Goal: Task Accomplishment & Management: Use online tool/utility

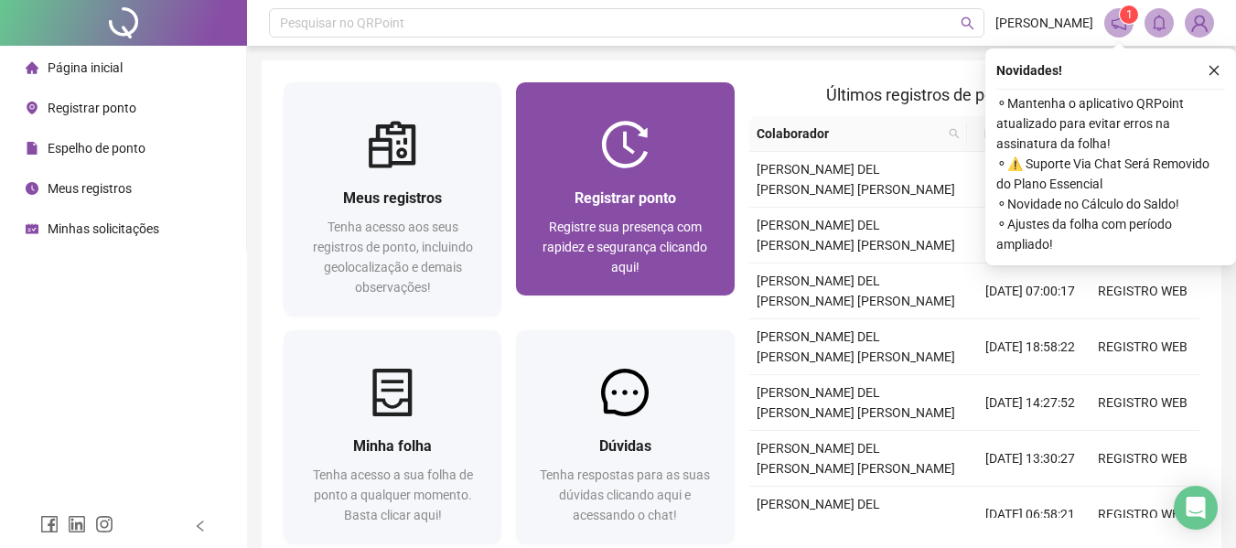
click at [663, 148] on div at bounding box center [625, 145] width 218 height 48
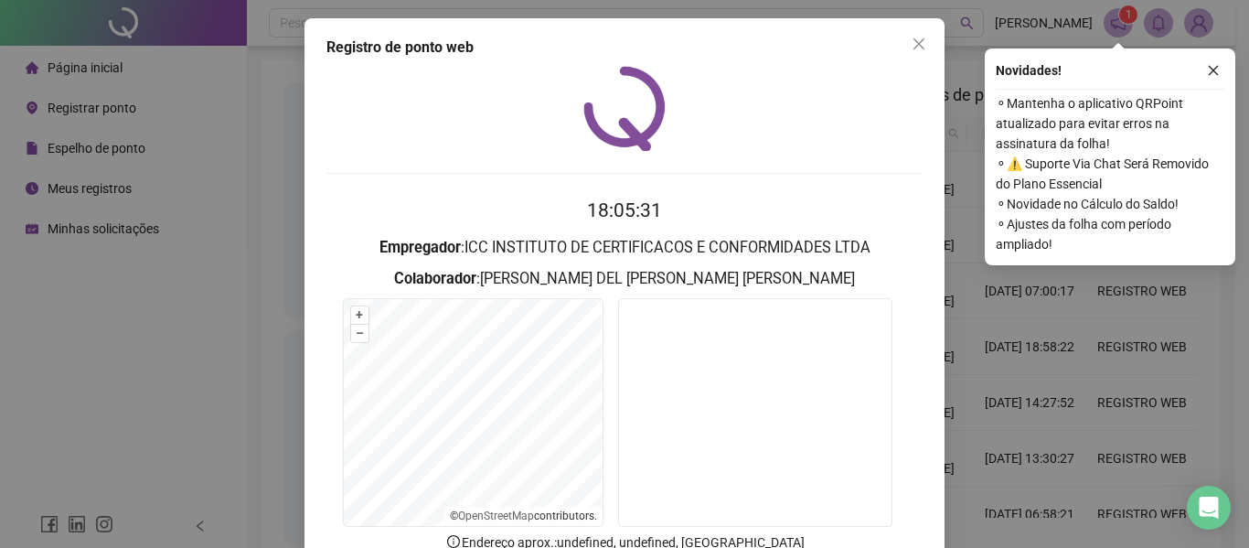
scroll to position [91, 0]
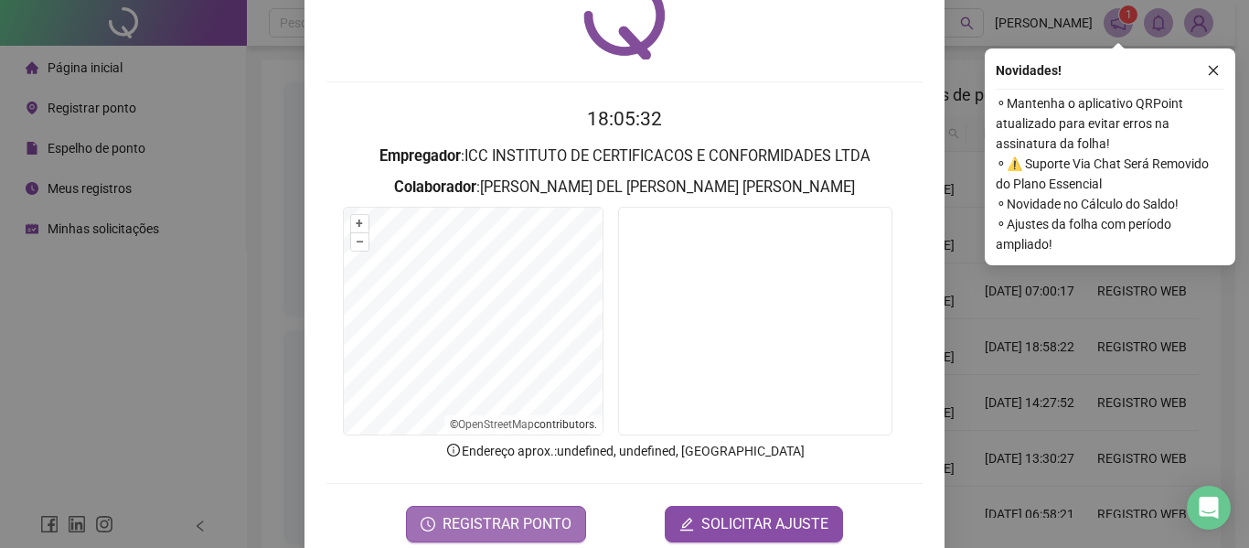
click at [519, 525] on span "REGISTRAR PONTO" at bounding box center [507, 524] width 129 height 22
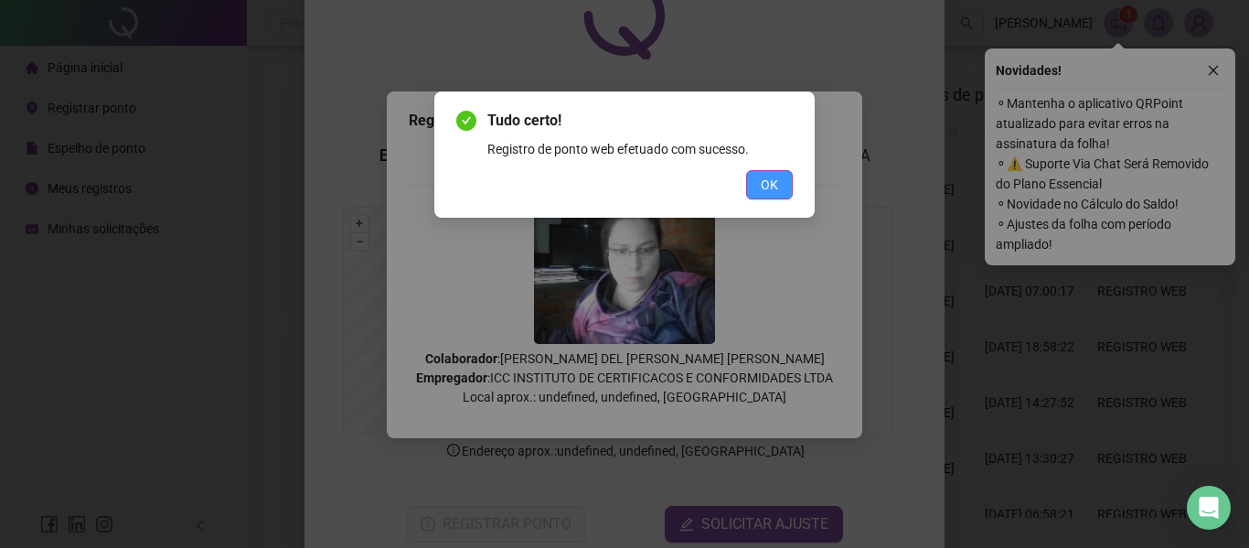
click at [771, 177] on span "OK" at bounding box center [769, 185] width 17 height 20
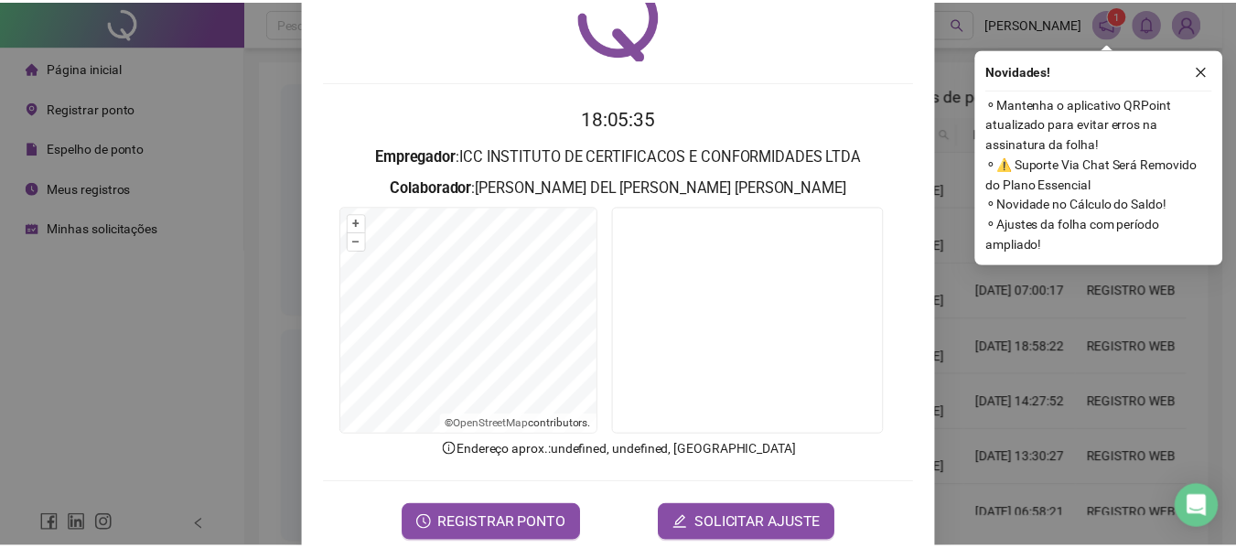
scroll to position [0, 0]
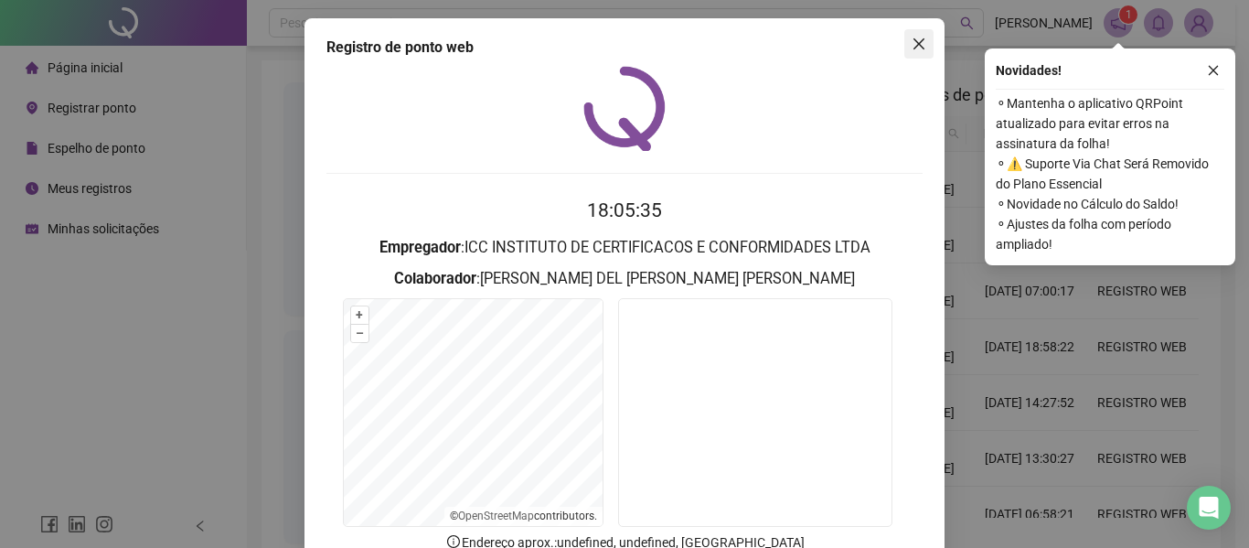
click at [915, 51] on button "Close" at bounding box center [918, 43] width 29 height 29
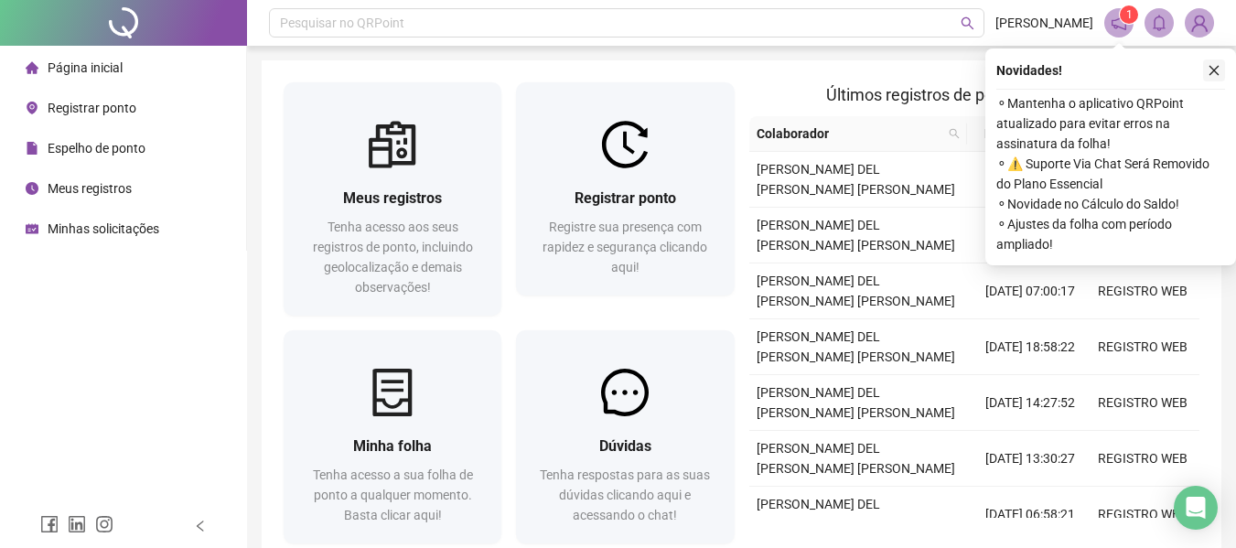
click at [1214, 63] on button "button" at bounding box center [1214, 70] width 22 height 22
